Goal: Information Seeking & Learning: Learn about a topic

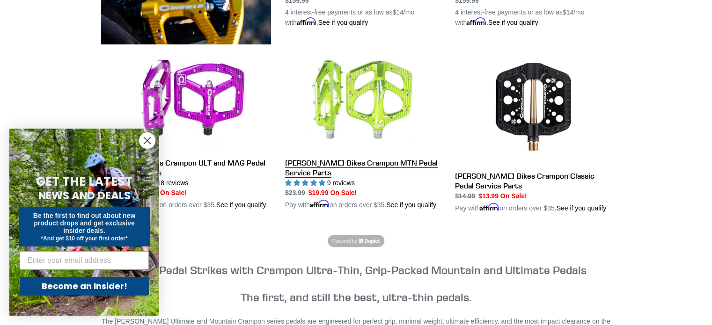
scroll to position [468, 0]
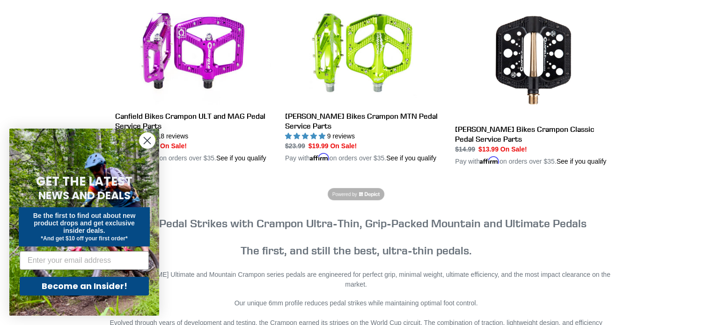
click at [152, 138] on circle "Close dialog" at bounding box center [146, 140] width 15 height 15
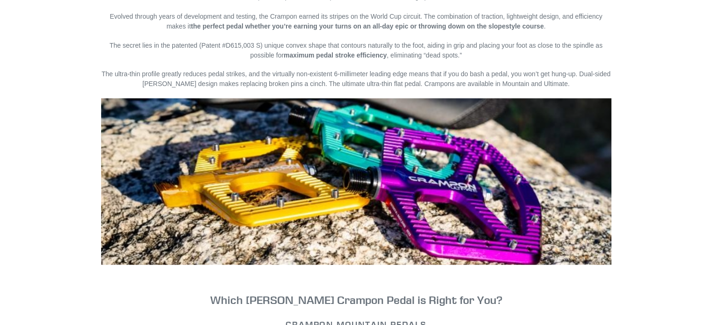
scroll to position [768, 0]
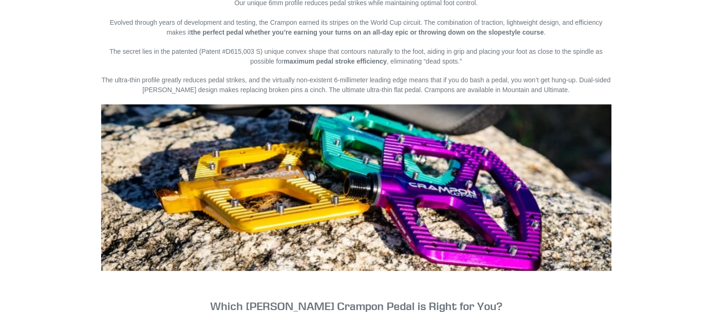
click at [256, 185] on img at bounding box center [356, 187] width 510 height 167
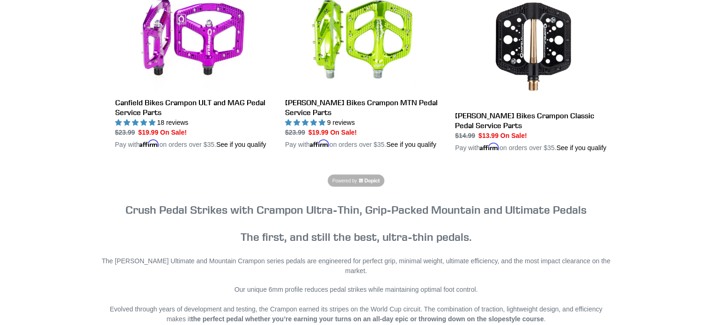
scroll to position [441, 0]
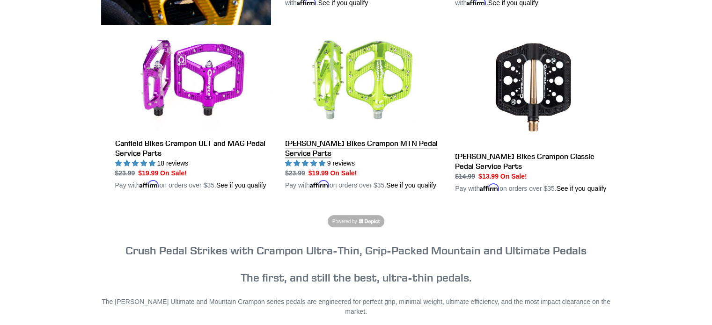
click at [374, 138] on link "[PERSON_NAME] Bikes Crampon MTN Pedal Service Parts" at bounding box center [363, 109] width 156 height 162
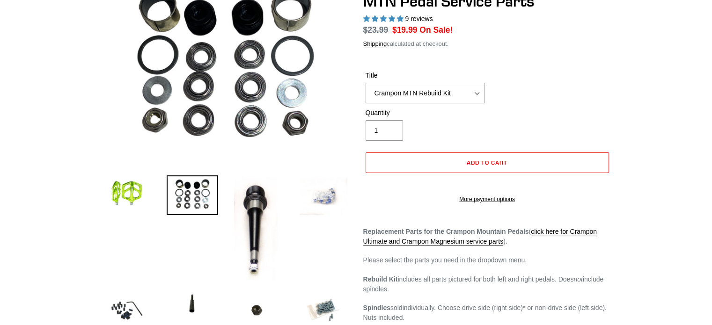
scroll to position [140, 0]
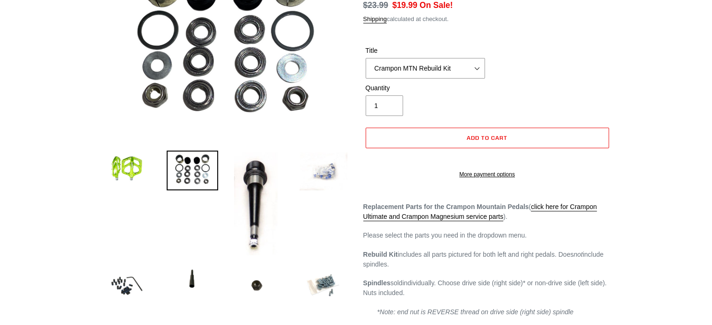
select select "highest-rating"
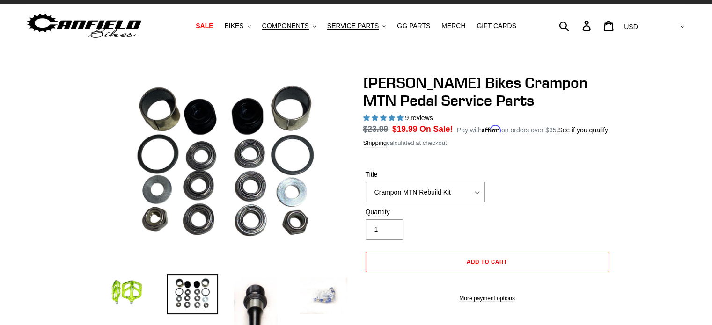
scroll to position [0, 0]
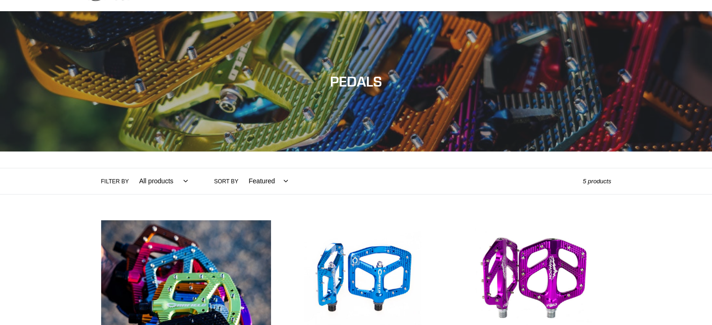
scroll to position [94, 0]
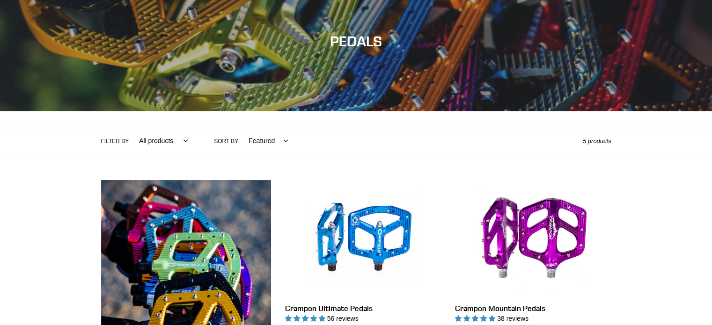
click at [183, 224] on img at bounding box center [186, 276] width 170 height 192
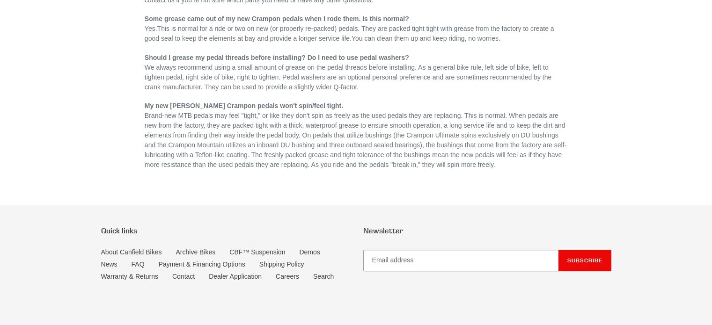
scroll to position [936, 0]
